Goal: Task Accomplishment & Management: Complete application form

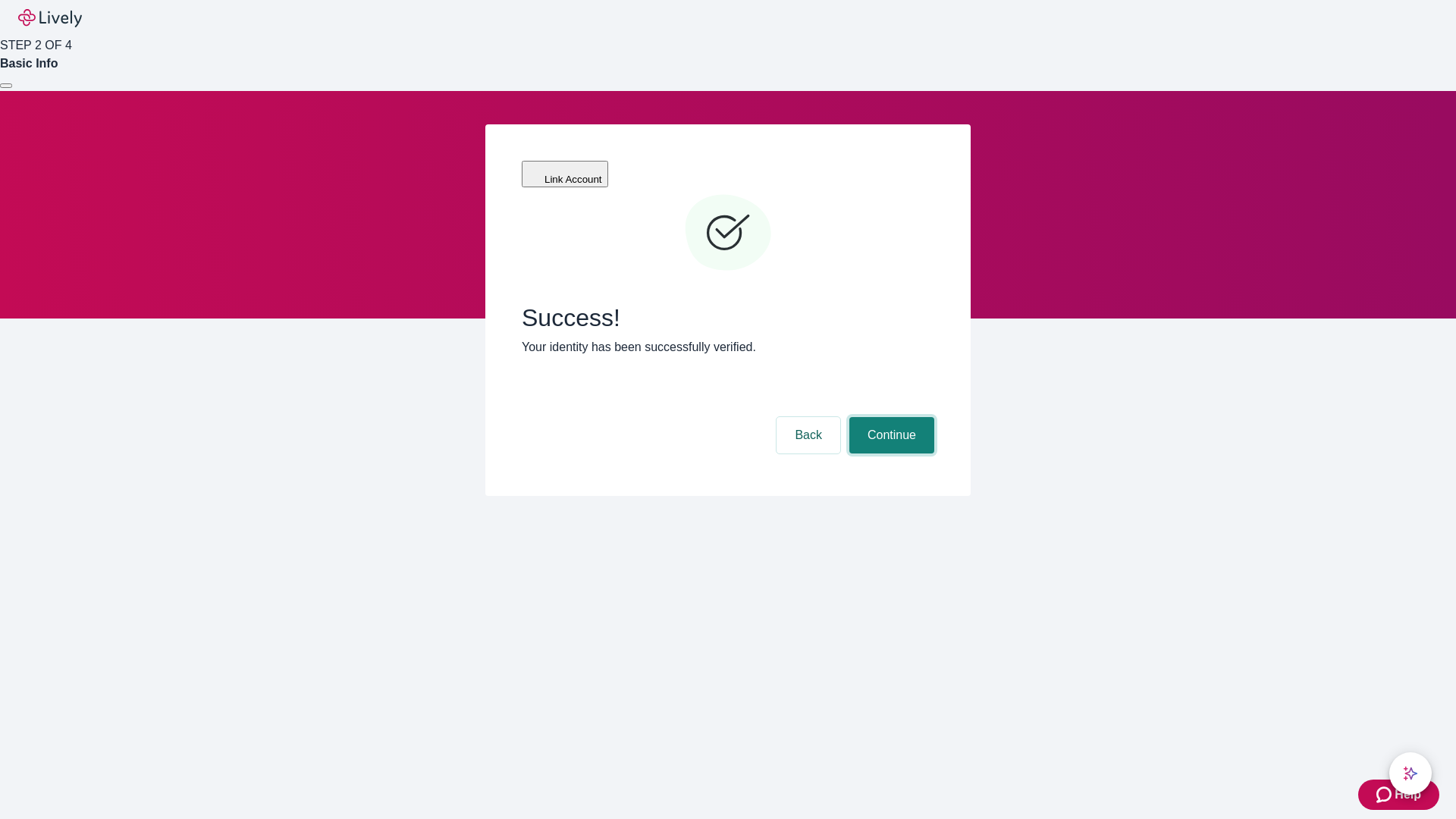
click at [890, 417] on button "Continue" at bounding box center [891, 435] width 85 height 36
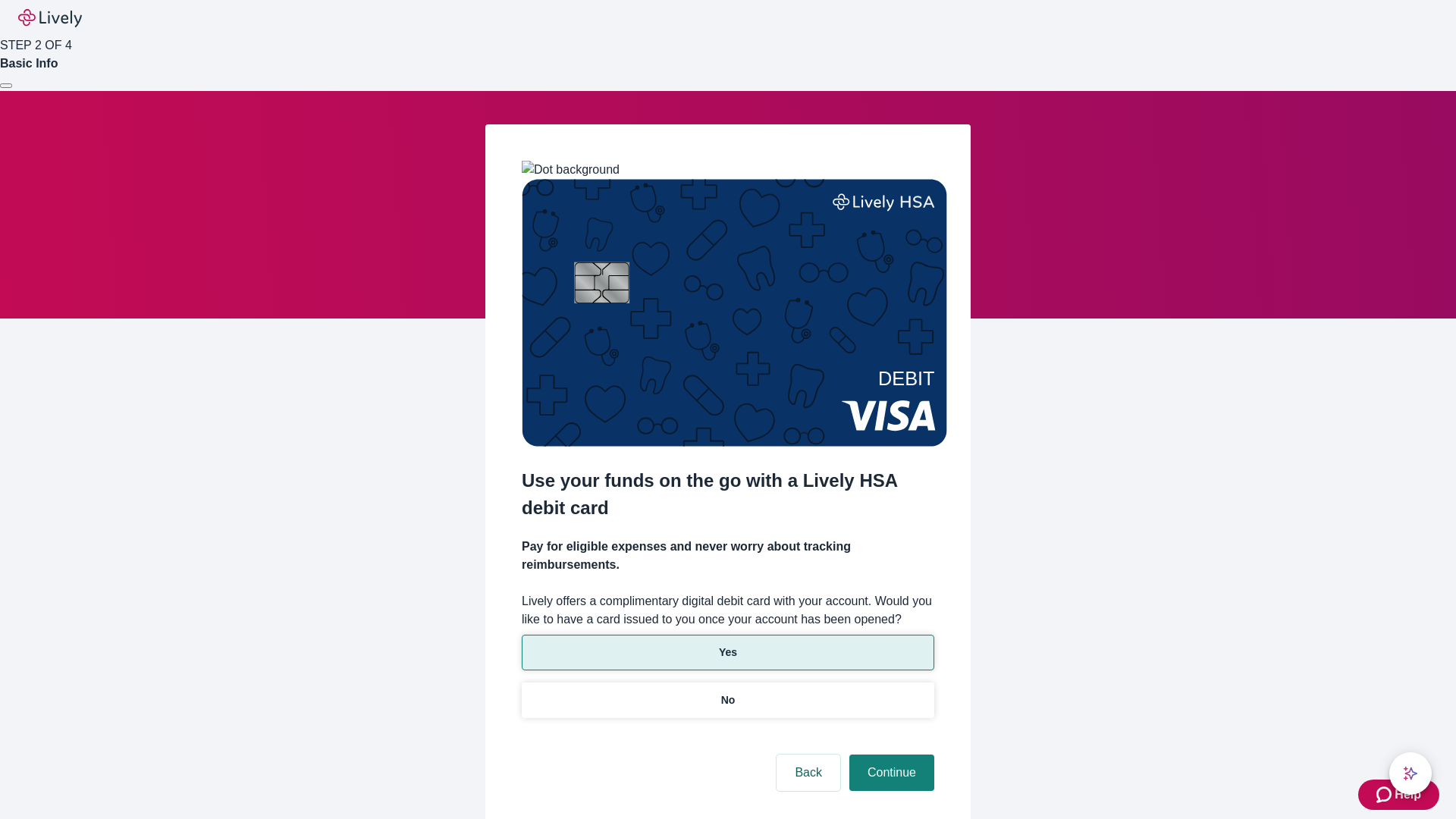
click at [728, 645] on p "Yes" at bounding box center [728, 652] width 18 height 16
click at [890, 755] on button "Continue" at bounding box center [891, 773] width 85 height 36
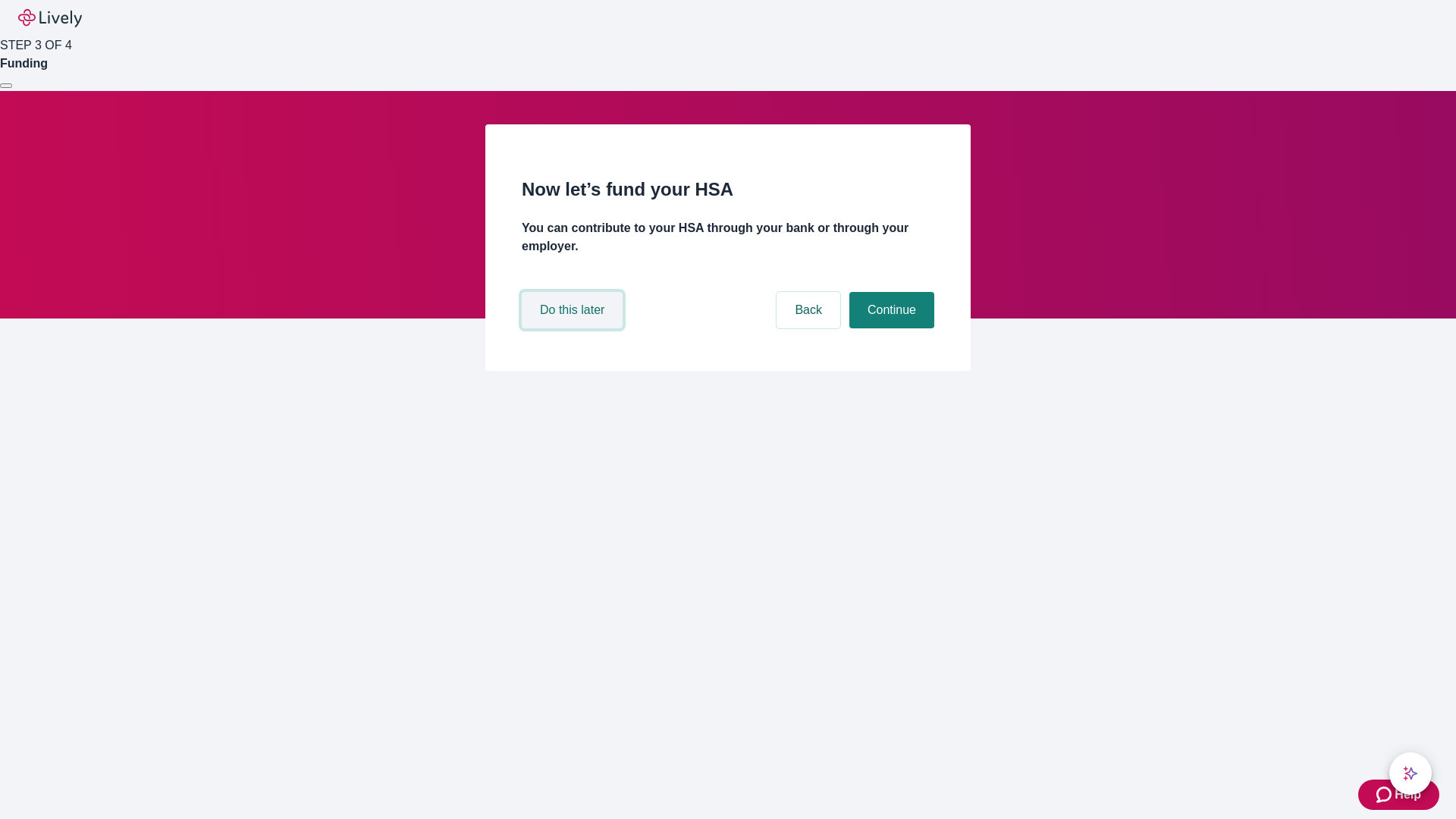
click at [574, 328] on button "Do this later" at bounding box center [572, 310] width 101 height 36
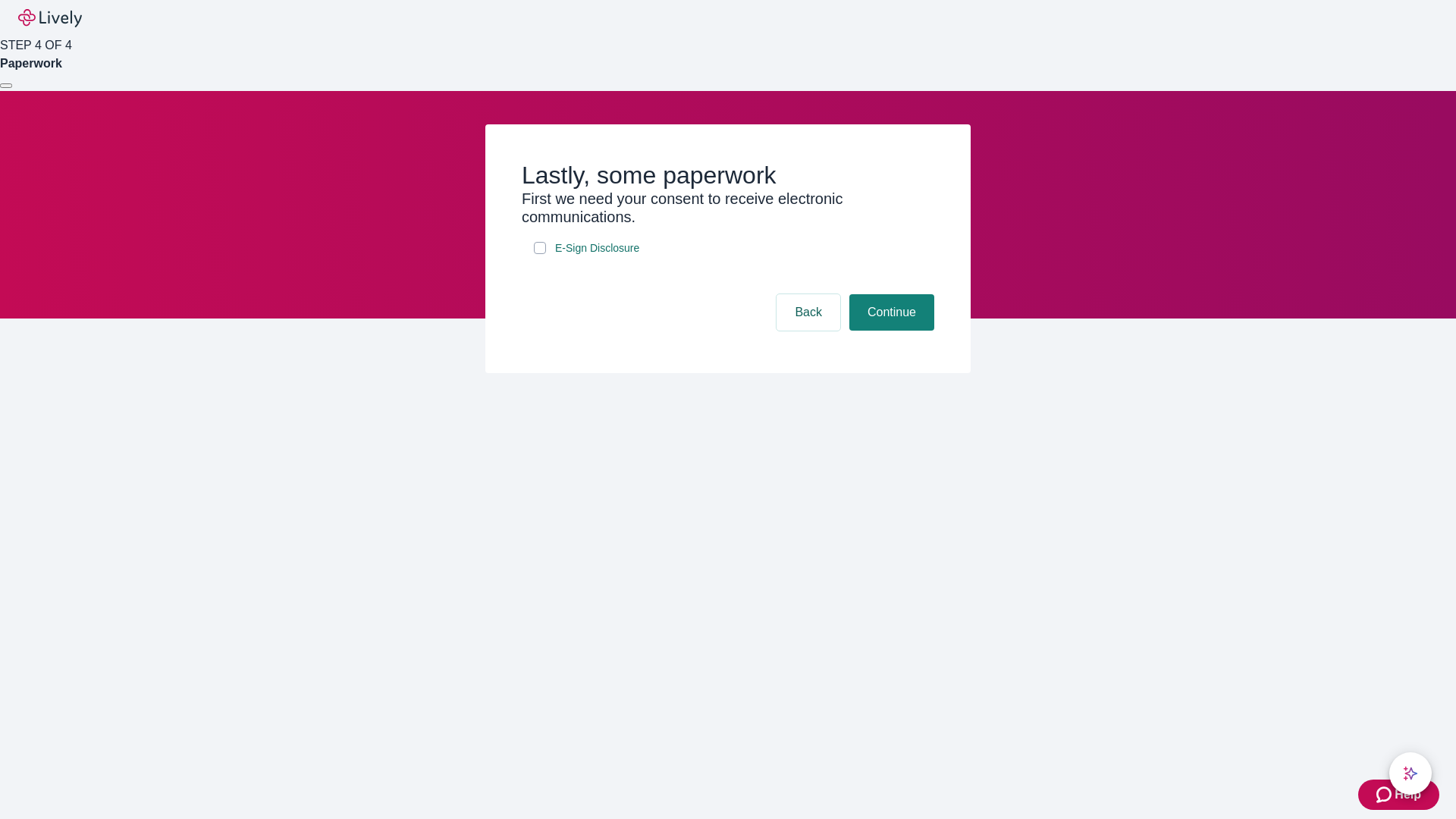
click at [540, 254] on input "E-Sign Disclosure" at bounding box center [539, 248] width 12 height 12
checkbox input "true"
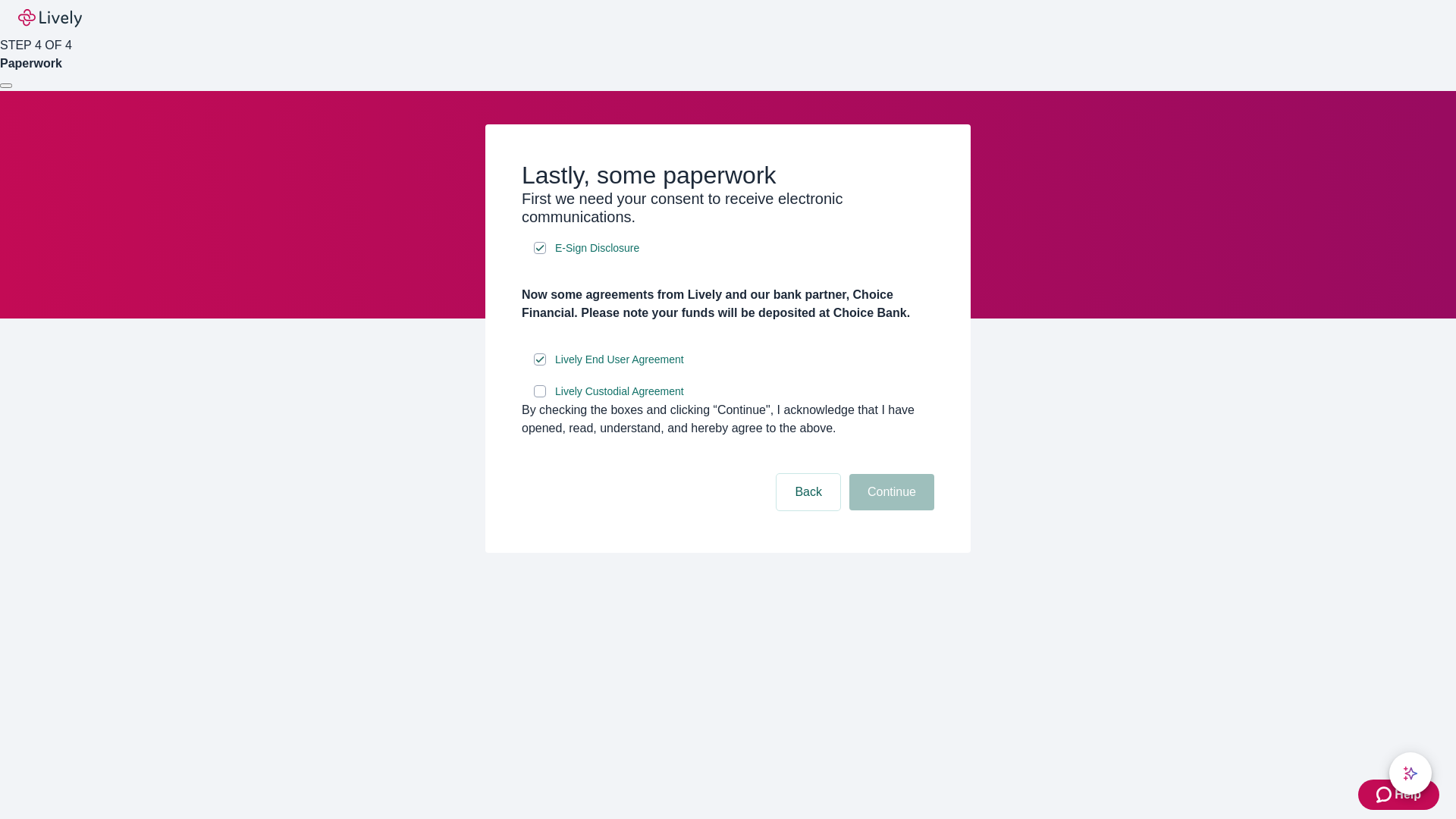
click at [540, 397] on input "Lively Custodial Agreement" at bounding box center [539, 391] width 12 height 12
checkbox input "true"
click at [890, 511] on button "Continue" at bounding box center [891, 493] width 85 height 36
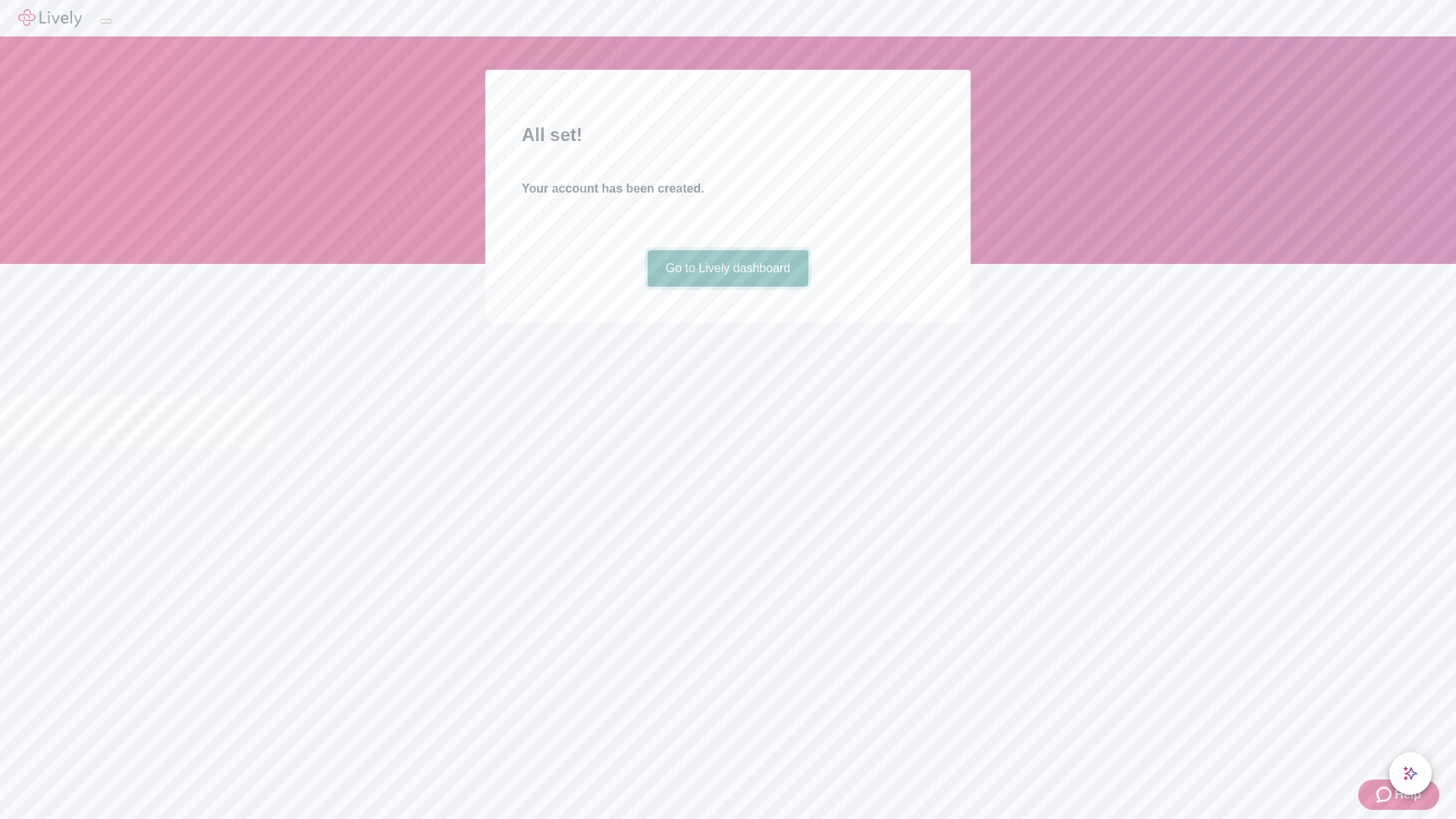
click at [728, 287] on link "Go to Lively dashboard" at bounding box center [728, 268] width 161 height 36
